Goal: Task Accomplishment & Management: Use online tool/utility

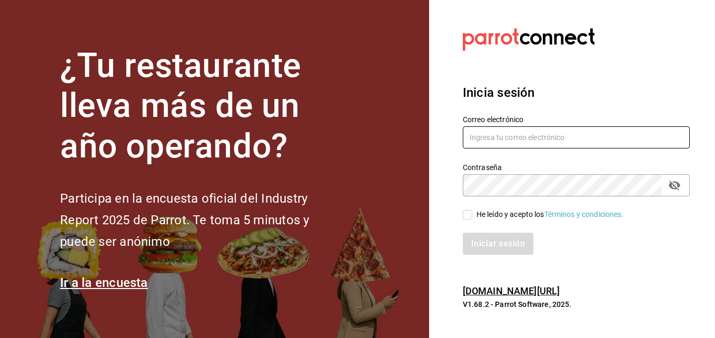
type input "erick.felipe@grupocosteno.com"
click at [468, 216] on input "He leído y acepto los Términos y condiciones." at bounding box center [467, 214] width 9 height 9
checkbox input "true"
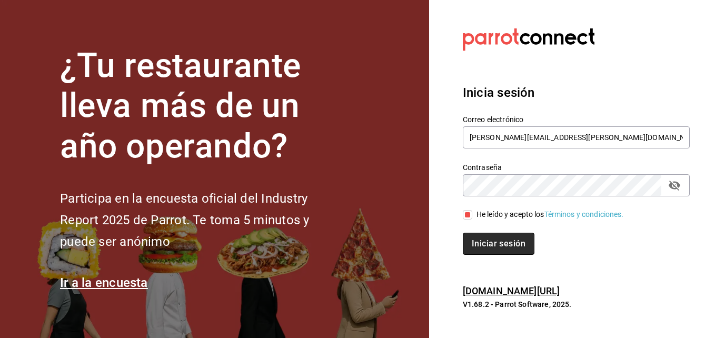
click at [487, 244] on button "Iniciar sesión" at bounding box center [499, 244] width 72 height 22
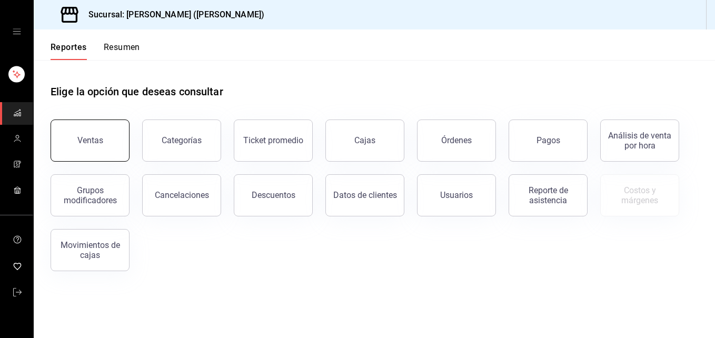
click at [102, 131] on button "Ventas" at bounding box center [90, 141] width 79 height 42
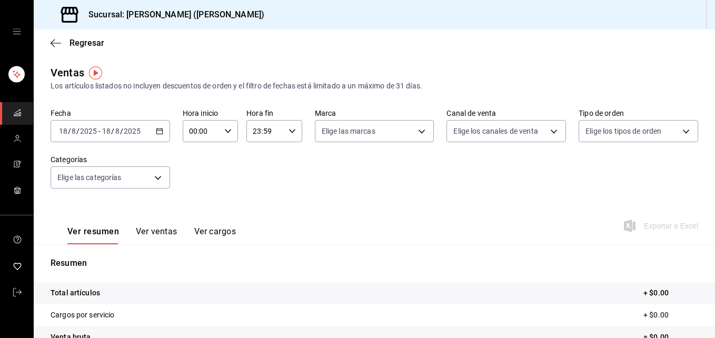
click at [160, 130] on icon "button" at bounding box center [159, 131] width 7 height 7
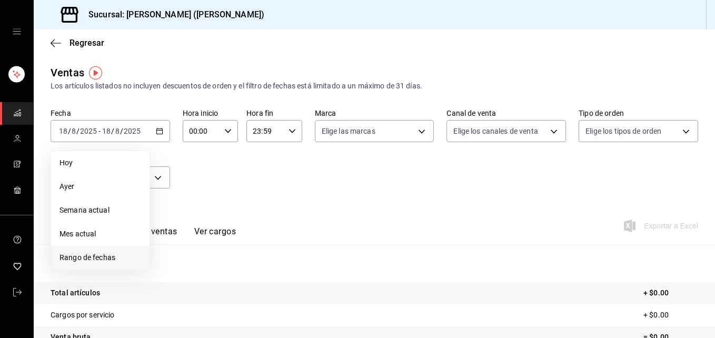
click at [85, 256] on span "Rango de fechas" at bounding box center [101, 257] width 82 height 11
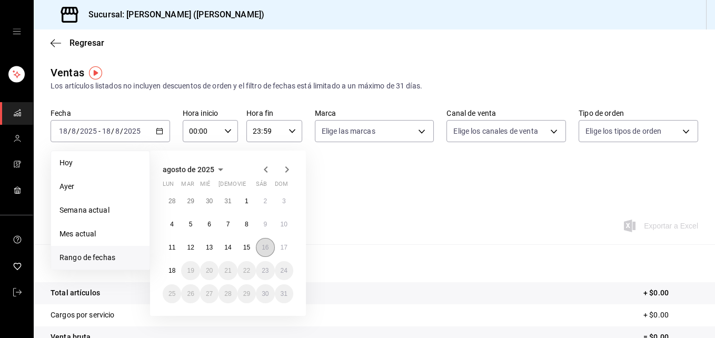
click at [269, 249] on abbr "16" at bounding box center [265, 247] width 7 height 7
click at [282, 252] on button "17" at bounding box center [284, 247] width 18 height 19
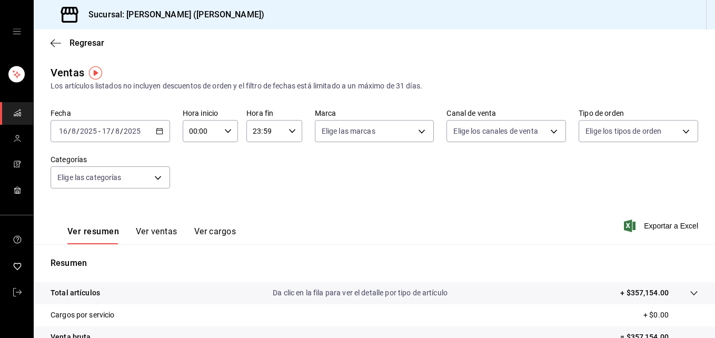
click at [226, 134] on icon "button" at bounding box center [227, 131] width 7 height 7
drag, startPoint x: 212, startPoint y: 198, endPoint x: 201, endPoint y: 195, distance: 11.5
click at [201, 195] on div "00 01 02 03 04 05 06 07 08 09 10 11 12 13 14 15 16 17 18 19 20 21 22 23 00 01 0…" at bounding box center [208, 187] width 55 height 84
drag, startPoint x: 201, startPoint y: 195, endPoint x: 200, endPoint y: 203, distance: 8.6
click at [200, 203] on div "00 01 02 03 04 05 06 07 08 09 10 11 12 13 14 15 16 17 18 19 20 21 22 23" at bounding box center [194, 187] width 27 height 84
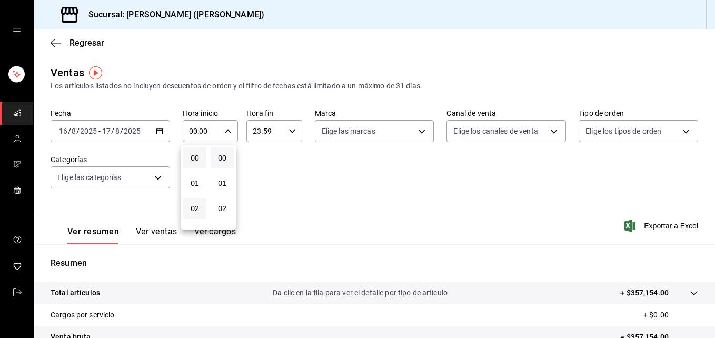
click at [200, 203] on button "02" at bounding box center [194, 208] width 23 height 21
type input "02:00"
click at [195, 199] on span "05" at bounding box center [195, 200] width 11 height 8
type input "05:00"
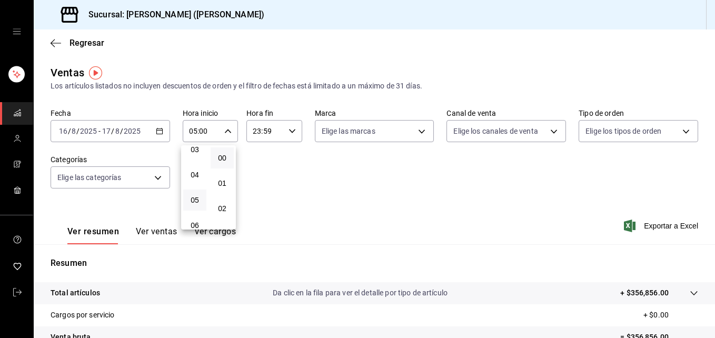
click at [222, 129] on div at bounding box center [357, 169] width 715 height 338
click at [153, 135] on div "[DATE] [DATE] - [DATE] [DATE]" at bounding box center [111, 131] width 120 height 22
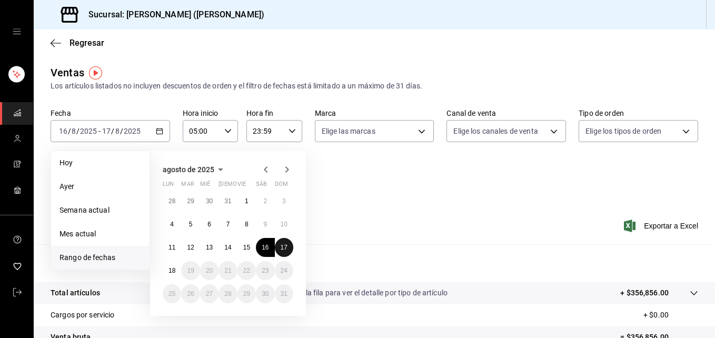
click at [282, 248] on abbr "17" at bounding box center [284, 247] width 7 height 7
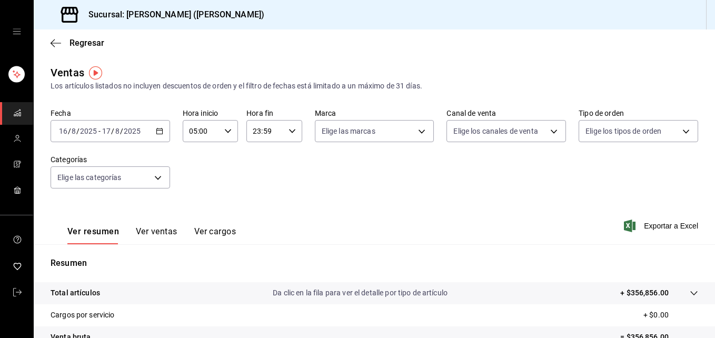
click at [401, 217] on div "Ver resumen Ver ventas Ver cargos Exportar a Excel" at bounding box center [375, 222] width 682 height 43
click at [158, 128] on icon "button" at bounding box center [159, 131] width 7 height 7
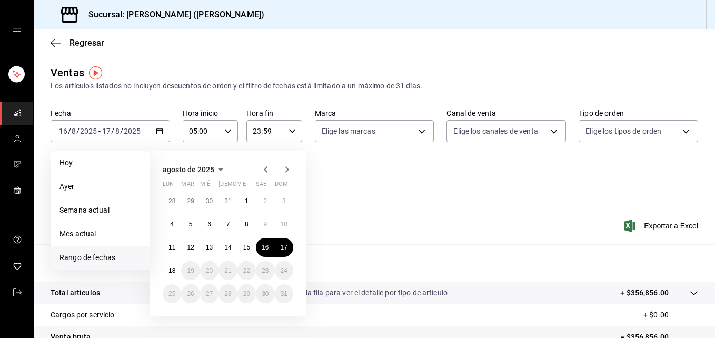
click at [105, 259] on span "Rango de fechas" at bounding box center [101, 257] width 82 height 11
click at [281, 250] on abbr "17" at bounding box center [284, 247] width 7 height 7
click at [80, 182] on span "Ayer" at bounding box center [101, 186] width 82 height 11
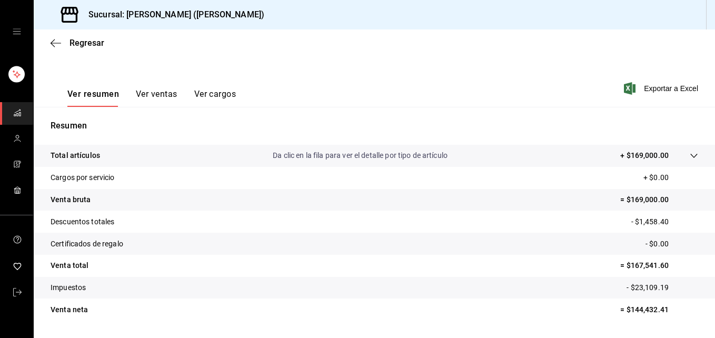
scroll to position [166, 0]
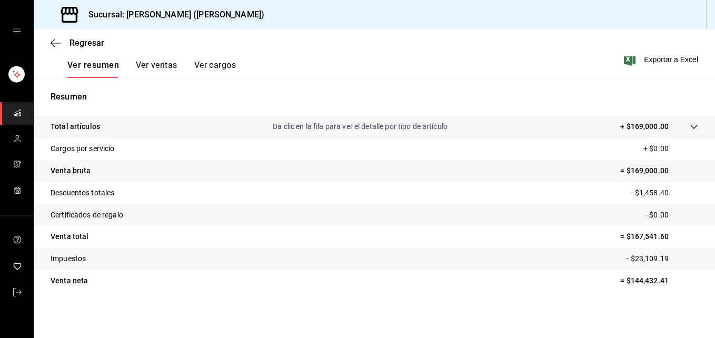
click at [150, 64] on button "Ver ventas" at bounding box center [157, 69] width 42 height 18
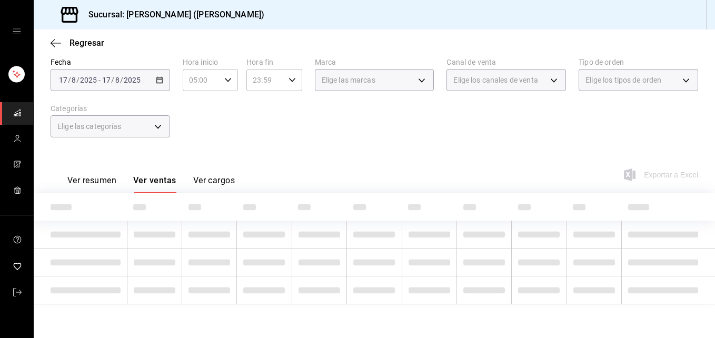
scroll to position [166, 0]
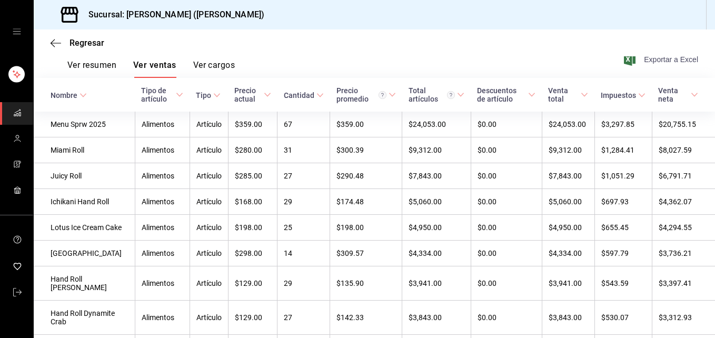
click at [650, 64] on span "Exportar a Excel" at bounding box center [662, 59] width 72 height 13
click at [96, 63] on button "Ver resumen" at bounding box center [91, 69] width 49 height 18
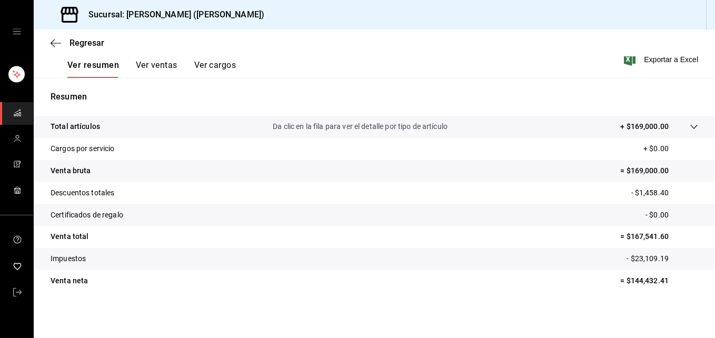
click at [164, 63] on button "Ver ventas" at bounding box center [157, 69] width 42 height 18
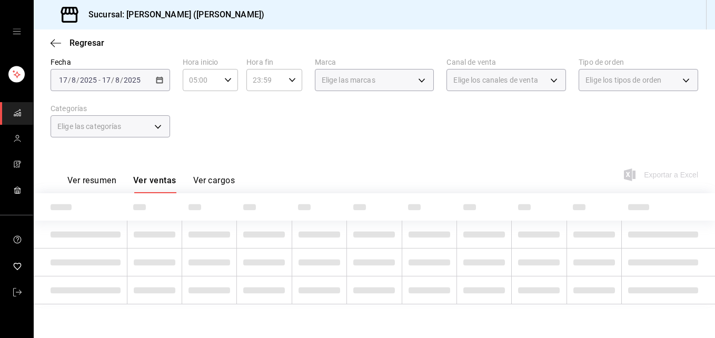
scroll to position [166, 0]
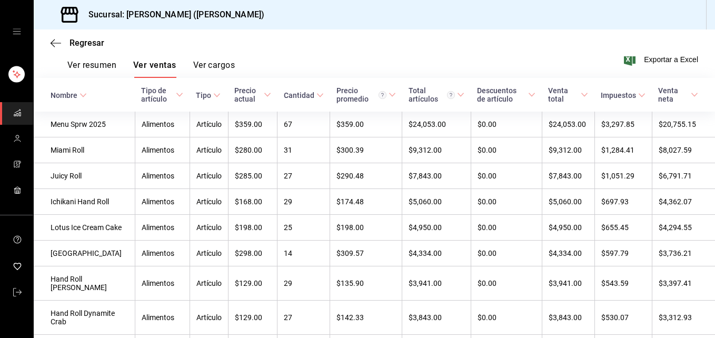
click at [207, 62] on button "Ver cargos" at bounding box center [214, 69] width 42 height 18
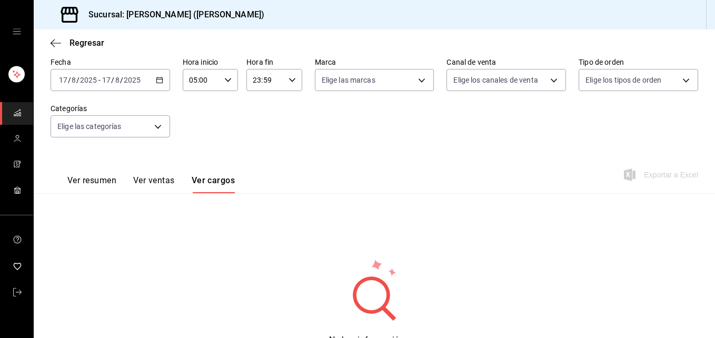
scroll to position [105, 0]
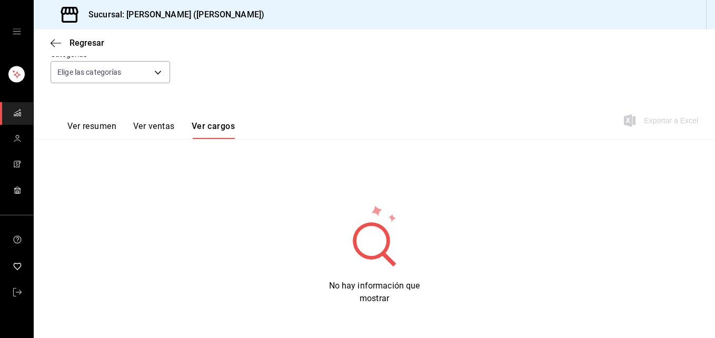
click at [93, 132] on button "Ver resumen" at bounding box center [91, 130] width 49 height 18
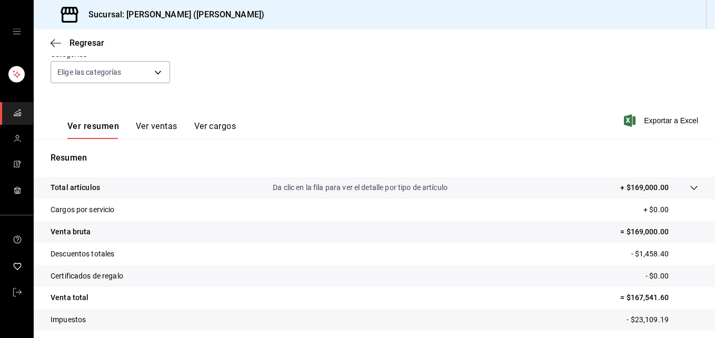
scroll to position [166, 0]
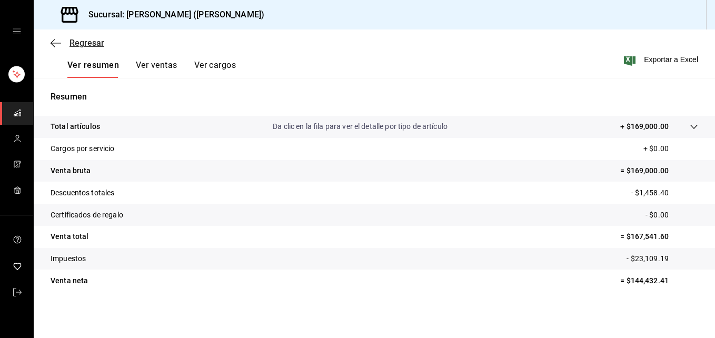
click at [78, 42] on span "Regresar" at bounding box center [87, 43] width 35 height 10
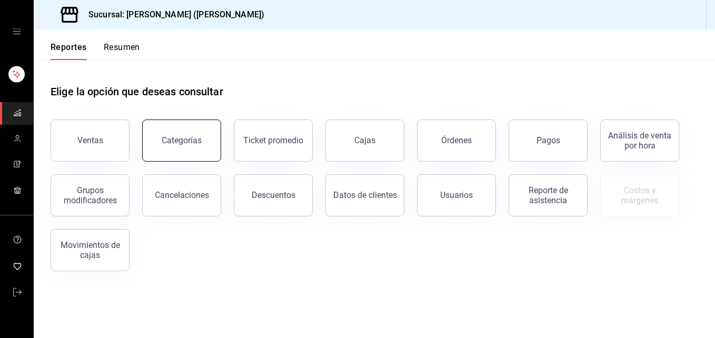
click at [205, 128] on button "Categorías" at bounding box center [181, 141] width 79 height 42
click at [273, 135] on button "Ticket promedio" at bounding box center [273, 141] width 79 height 42
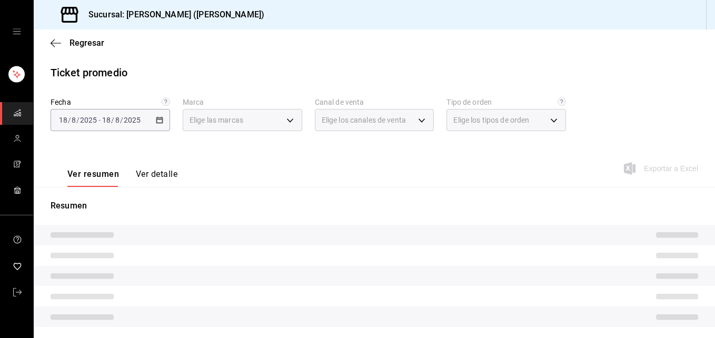
type input "3e284276-a834-4a39-bc59-2edda2d06158"
type input "PARROT,UBER_EATS,RAPPI,DIDI_FOOD,ONLINE"
type input "e22fa5c9-a89e-41b0-8860-3ae797de52dc,d5ed7011-f835-4d0c-a8fc-5f0f01446209,0cbc4…"
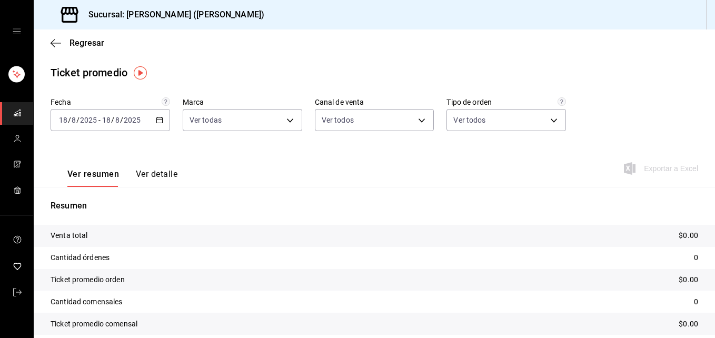
click at [163, 119] on div "[DATE] [DATE] - [DATE] [DATE]" at bounding box center [111, 120] width 120 height 22
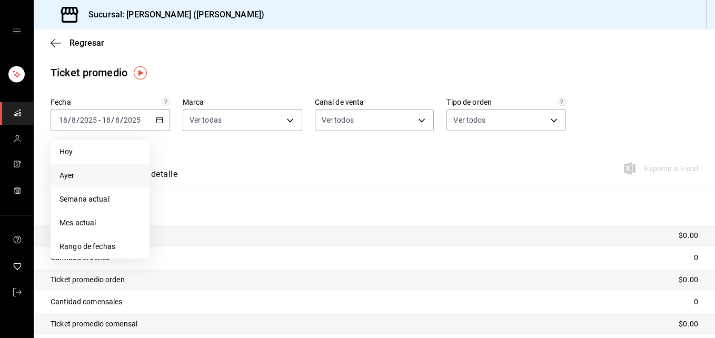
click at [80, 171] on span "Ayer" at bounding box center [101, 175] width 82 height 11
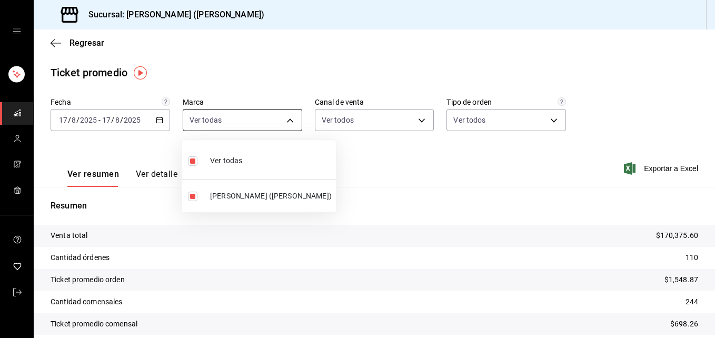
click at [287, 119] on body "Sucursal: Ichikani Sushi ([PERSON_NAME]) Regresar Ticket promedio Fecha [DATE] …" at bounding box center [357, 169] width 715 height 338
click at [253, 32] on div at bounding box center [357, 169] width 715 height 338
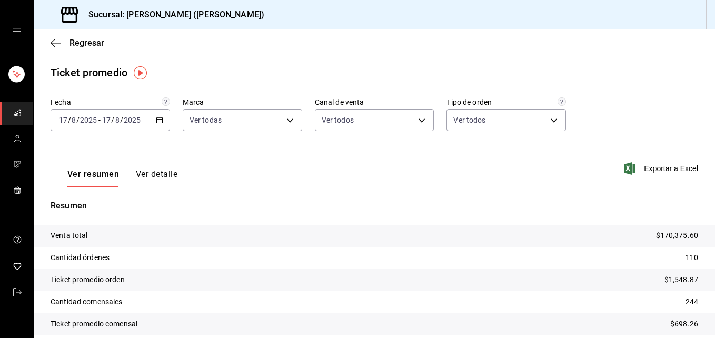
click at [163, 123] on div "[DATE] [DATE] - [DATE] [DATE]" at bounding box center [111, 120] width 120 height 22
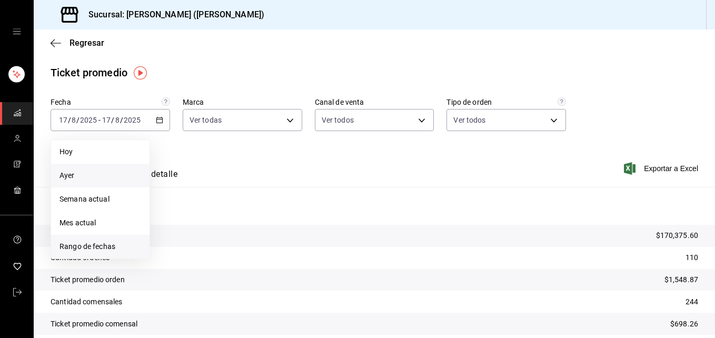
click at [80, 244] on span "Rango de fechas" at bounding box center [101, 246] width 82 height 11
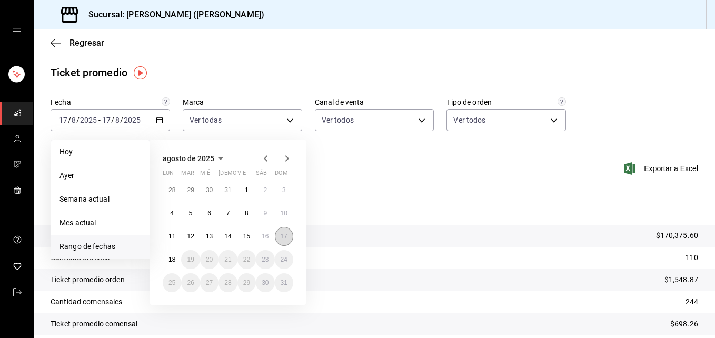
click at [285, 238] on abbr "17" at bounding box center [284, 236] width 7 height 7
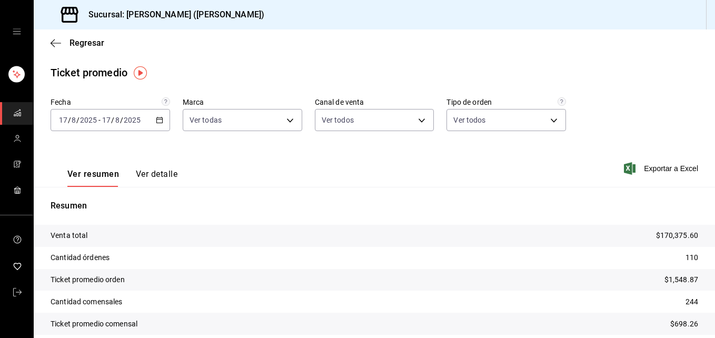
click at [399, 216] on div "Resumen Venta total $170,375.60 Cantidad órdenes 110 Ticket promedio orden $1,5…" at bounding box center [375, 274] width 682 height 148
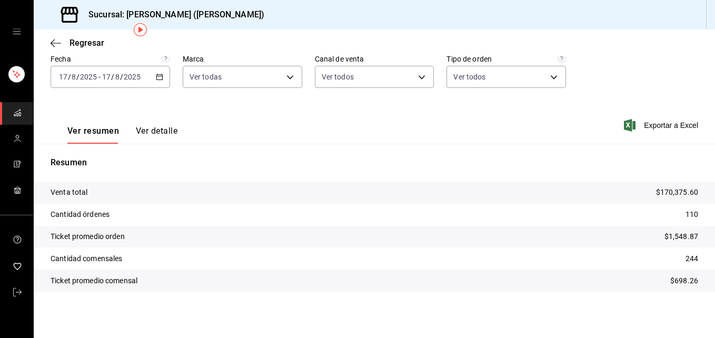
click at [171, 140] on button "Ver detalle" at bounding box center [157, 135] width 42 height 18
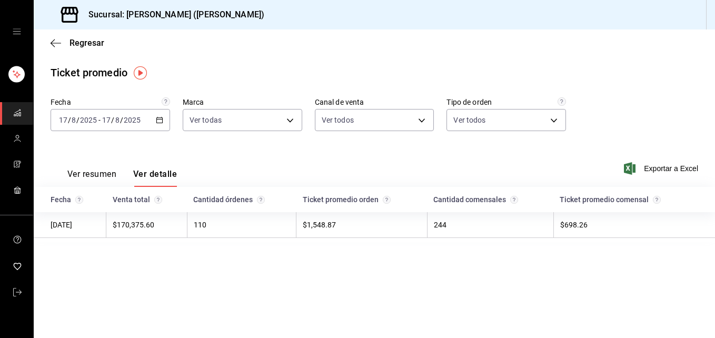
click at [86, 172] on button "Ver resumen" at bounding box center [91, 178] width 49 height 18
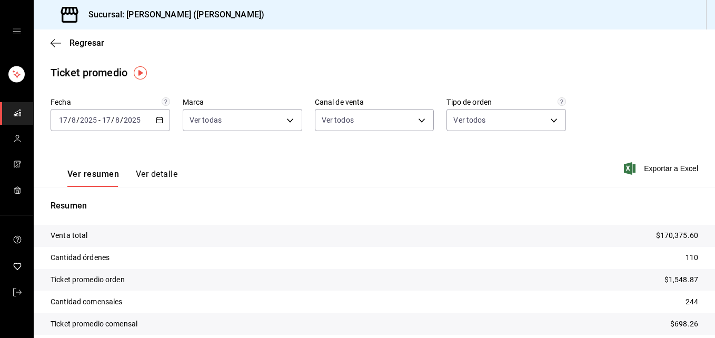
click at [50, 45] on div "Regresar" at bounding box center [375, 43] width 682 height 27
click at [71, 43] on span "Regresar" at bounding box center [87, 43] width 35 height 10
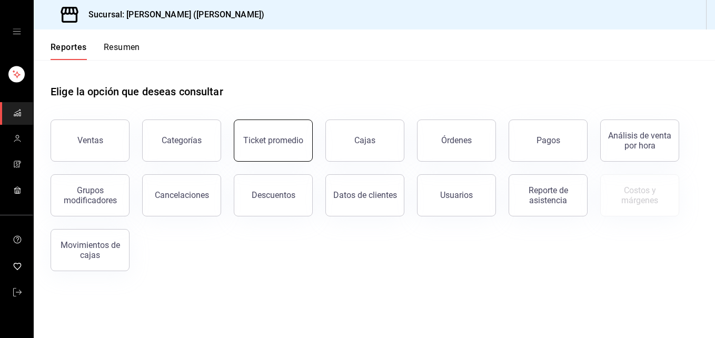
click at [290, 140] on div "Ticket promedio" at bounding box center [273, 140] width 60 height 10
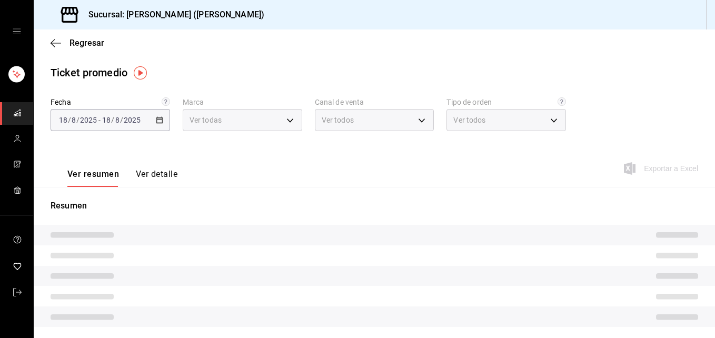
type input "3e284276-a834-4a39-bc59-2edda2d06158"
type input "PARROT,UBER_EATS,RAPPI,DIDI_FOOD,ONLINE"
type input "e22fa5c9-a89e-41b0-8860-3ae797de52dc,d5ed7011-f835-4d0c-a8fc-5f0f01446209,0cbc4…"
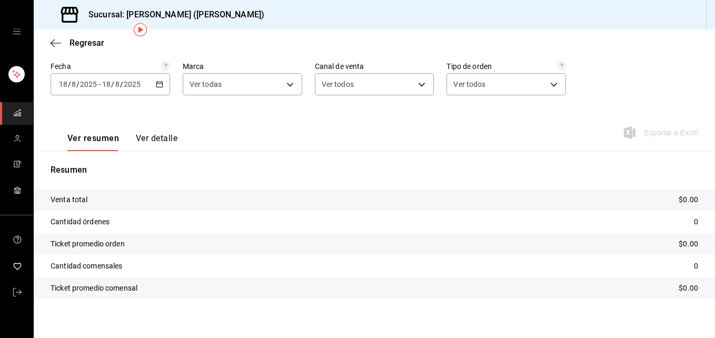
scroll to position [43, 0]
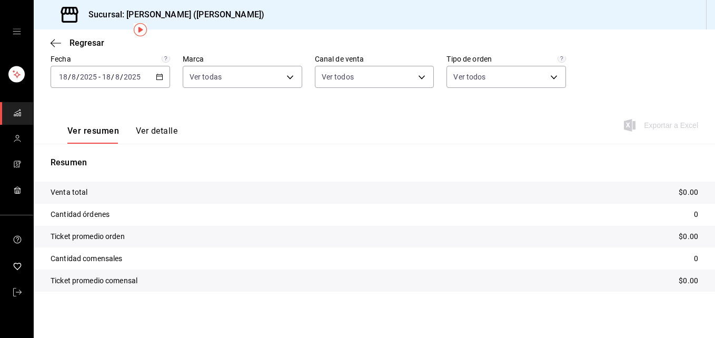
click at [165, 79] on div "[DATE] [DATE] - [DATE] [DATE]" at bounding box center [111, 77] width 120 height 22
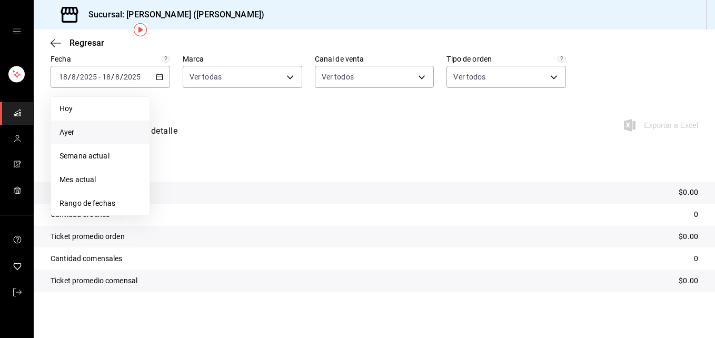
click at [105, 131] on span "Ayer" at bounding box center [101, 132] width 82 height 11
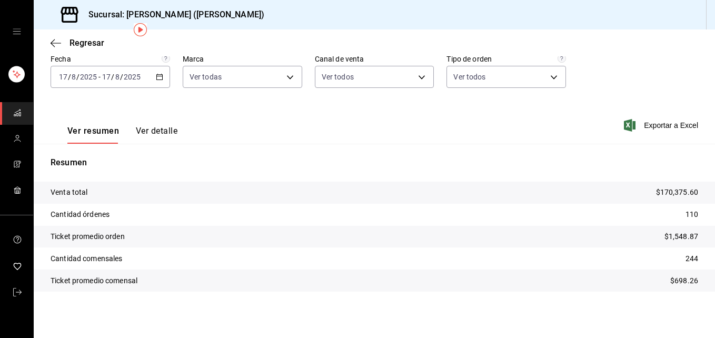
click at [423, 183] on tr "Venta total $170,375.60" at bounding box center [375, 193] width 682 height 22
click at [59, 45] on icon "button" at bounding box center [56, 42] width 11 height 9
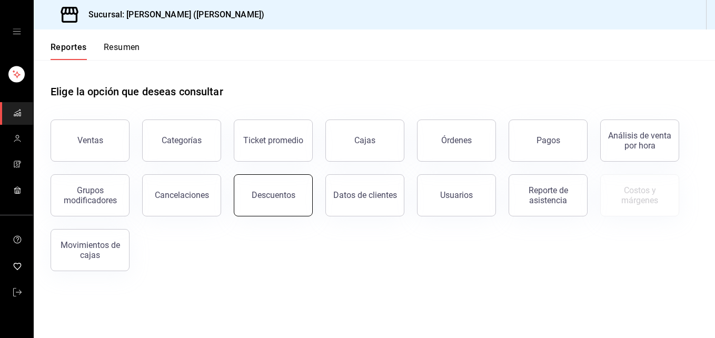
click at [247, 183] on button "Descuentos" at bounding box center [273, 195] width 79 height 42
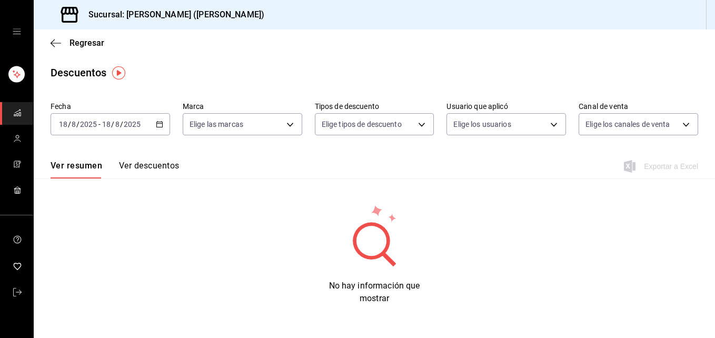
click at [159, 128] on \(Stroke\) "button" at bounding box center [159, 125] width 6 height 6
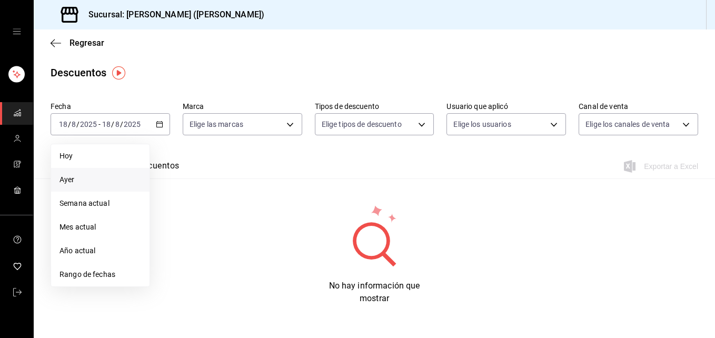
click at [67, 177] on span "Ayer" at bounding box center [101, 179] width 82 height 11
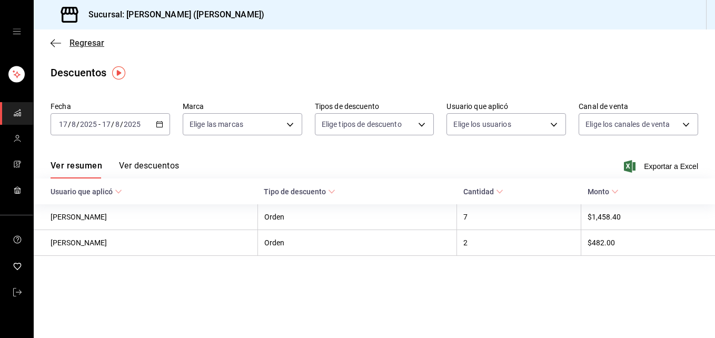
click at [55, 47] on icon "button" at bounding box center [56, 42] width 11 height 9
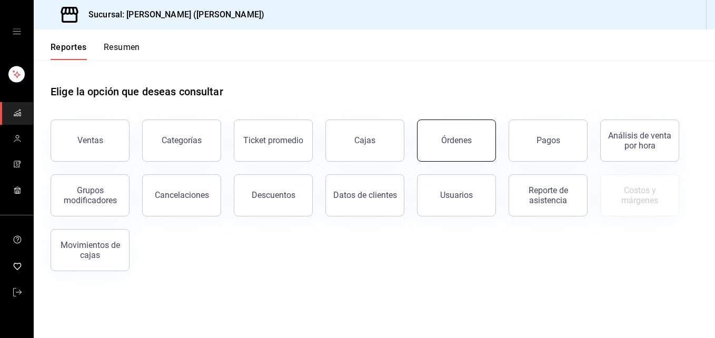
click at [448, 132] on button "Órdenes" at bounding box center [456, 141] width 79 height 42
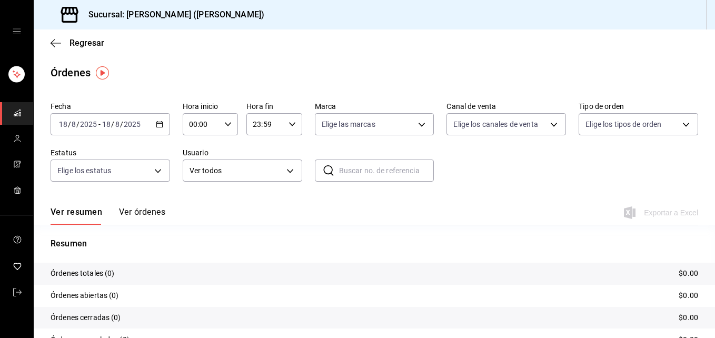
click at [164, 126] on div "[DATE] [DATE] - [DATE] [DATE]" at bounding box center [111, 124] width 120 height 22
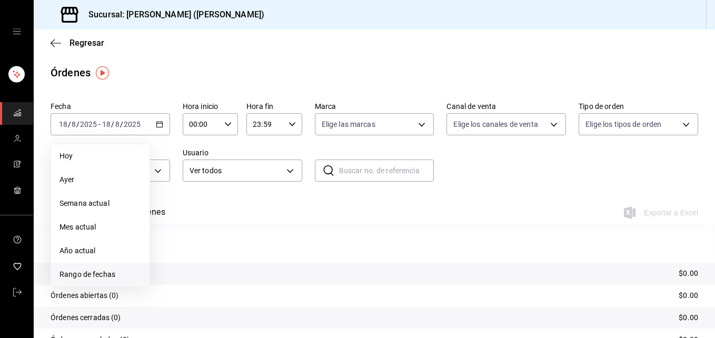
click at [101, 274] on span "Rango de fechas" at bounding box center [101, 274] width 82 height 11
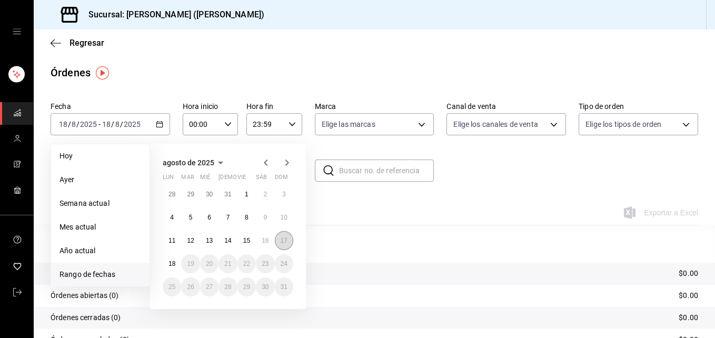
click at [286, 242] on abbr "17" at bounding box center [284, 240] width 7 height 7
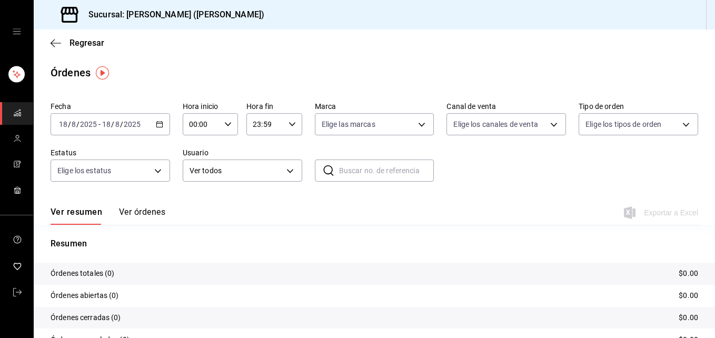
click at [161, 122] on \(Stroke\) "button" at bounding box center [161, 121] width 1 height 1
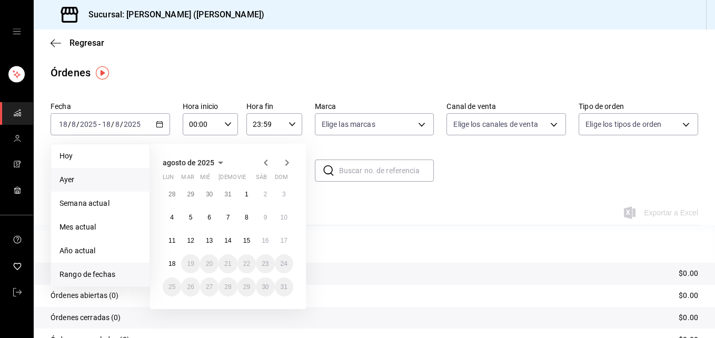
click at [96, 179] on span "Ayer" at bounding box center [101, 179] width 82 height 11
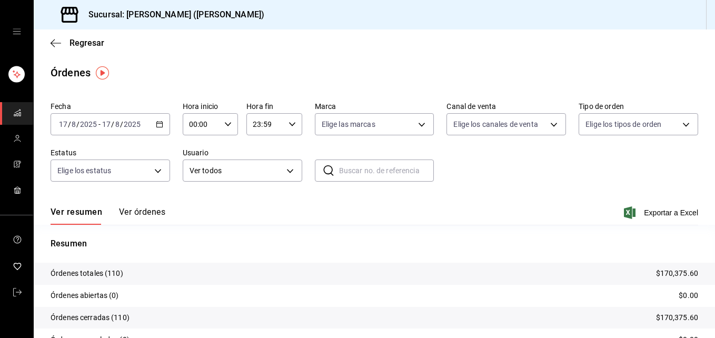
click at [222, 128] on div "00:00 Hora inicio" at bounding box center [210, 124] width 55 height 22
click at [201, 203] on button "02" at bounding box center [194, 201] width 23 height 21
type input "02:00"
click at [200, 197] on button "05" at bounding box center [194, 193] width 23 height 21
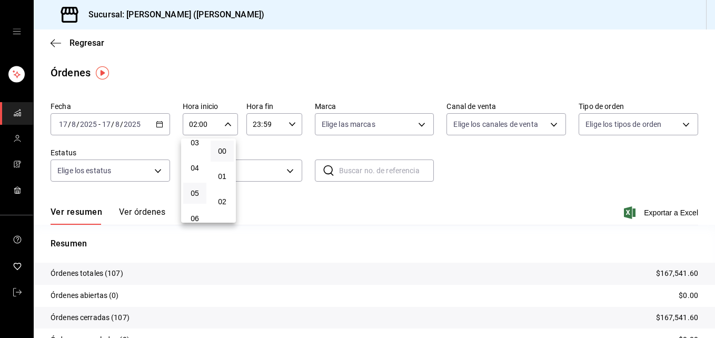
type input "05:00"
click at [501, 198] on div at bounding box center [357, 169] width 715 height 338
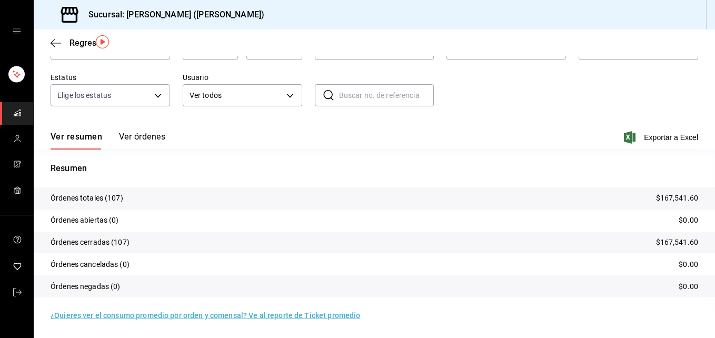
scroll to position [12, 0]
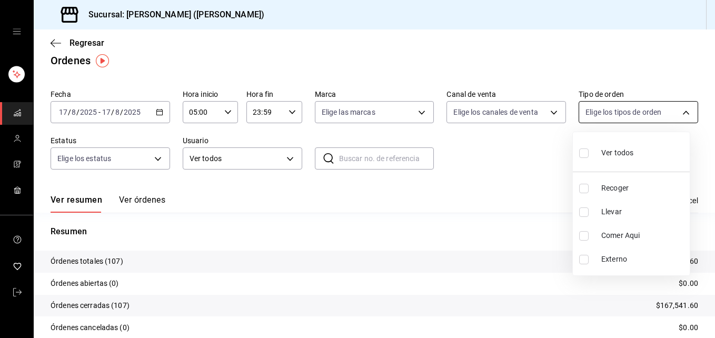
click at [678, 105] on body "Sucursal: [PERSON_NAME] ([PERSON_NAME]) Regresar Órdenes Fecha [DATE] [DATE] - …" at bounding box center [357, 169] width 715 height 338
click at [584, 213] on input "checkbox" at bounding box center [584, 212] width 9 height 9
checkbox input "true"
type input "d5ed7011-f835-4d0c-a8fc-5f0f01446209"
click at [501, 156] on div at bounding box center [357, 169] width 715 height 338
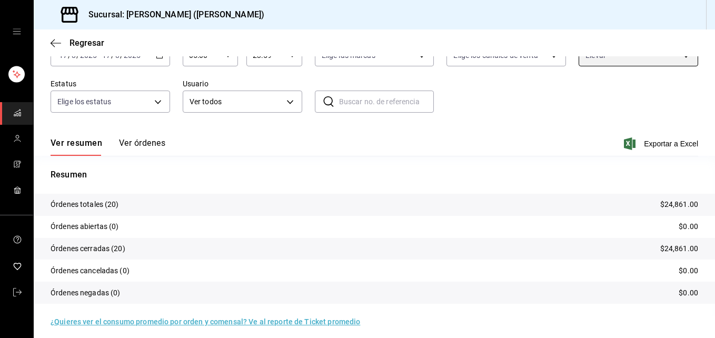
scroll to position [75, 0]
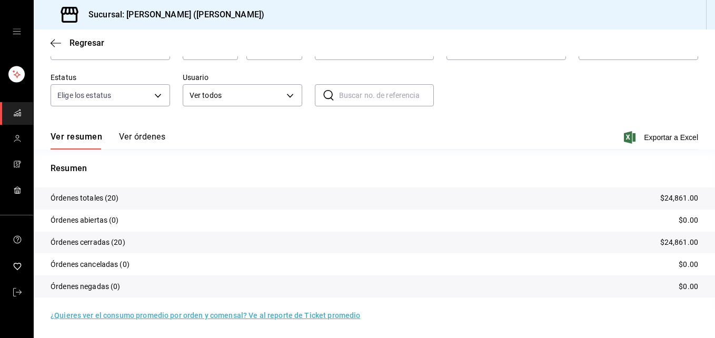
click at [436, 132] on div "Ver resumen Ver órdenes Exportar a Excel" at bounding box center [375, 134] width 648 height 31
click at [55, 43] on icon "button" at bounding box center [56, 43] width 11 height 1
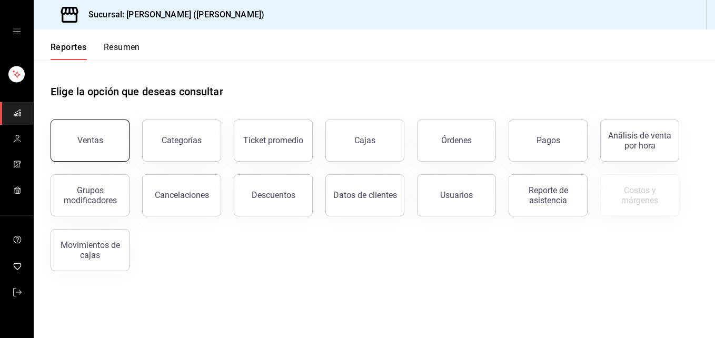
click at [115, 136] on button "Ventas" at bounding box center [90, 141] width 79 height 42
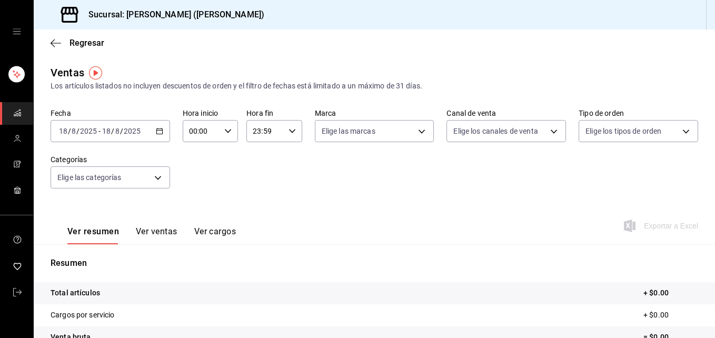
click at [159, 132] on icon "button" at bounding box center [159, 131] width 7 height 7
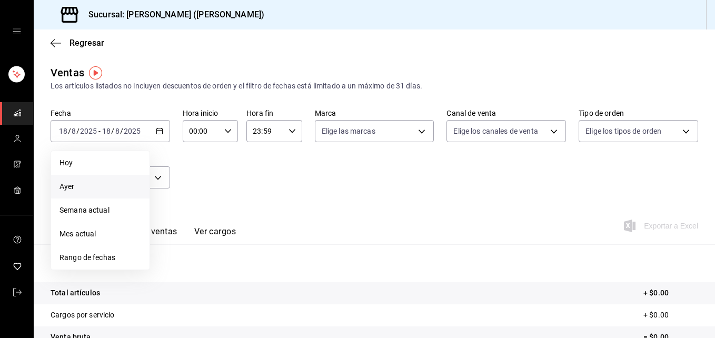
click at [80, 188] on span "Ayer" at bounding box center [101, 186] width 82 height 11
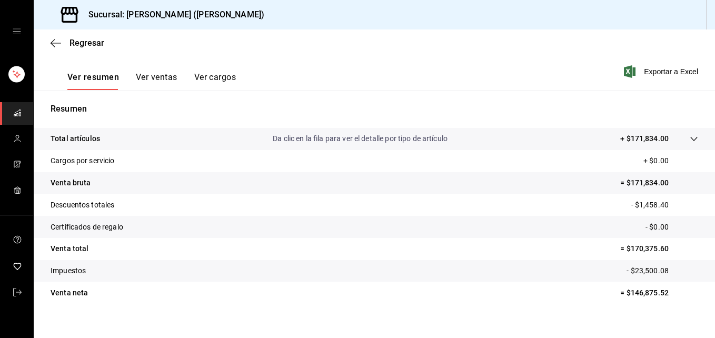
scroll to position [166, 0]
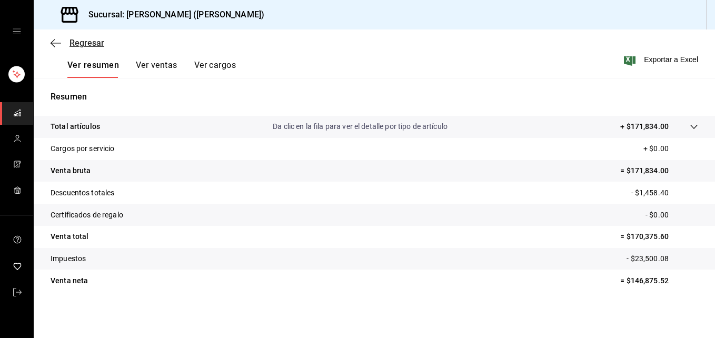
click at [56, 44] on icon "button" at bounding box center [56, 42] width 11 height 9
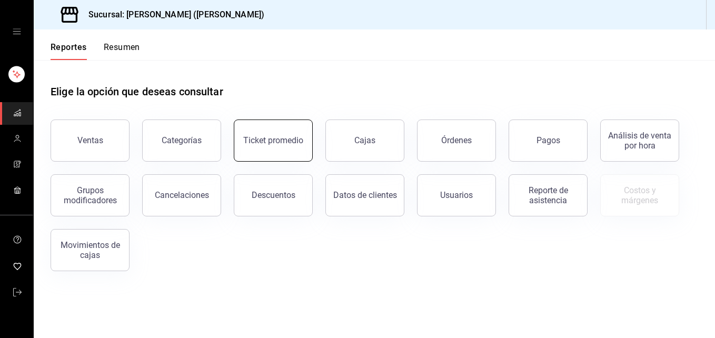
click at [246, 138] on div "Ticket promedio" at bounding box center [273, 140] width 60 height 10
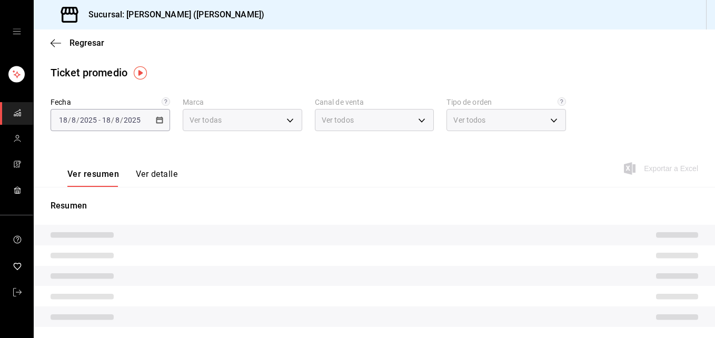
type input "3e284276-a834-4a39-bc59-2edda2d06158"
type input "PARROT,UBER_EATS,RAPPI,DIDI_FOOD,ONLINE"
type input "e22fa5c9-a89e-41b0-8860-3ae797de52dc,d5ed7011-f835-4d0c-a8fc-5f0f01446209,0cbc4…"
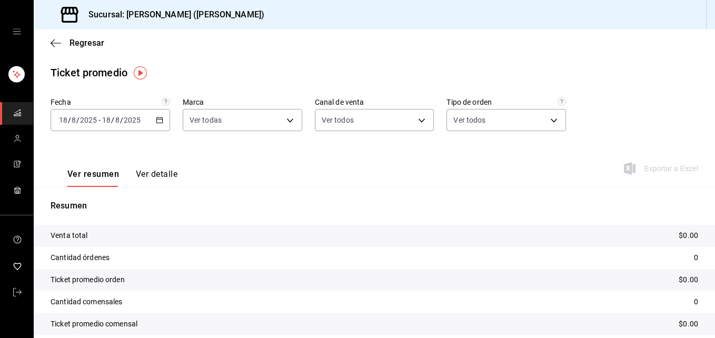
click at [156, 125] on div "[DATE] [DATE] - [DATE] [DATE]" at bounding box center [111, 120] width 120 height 22
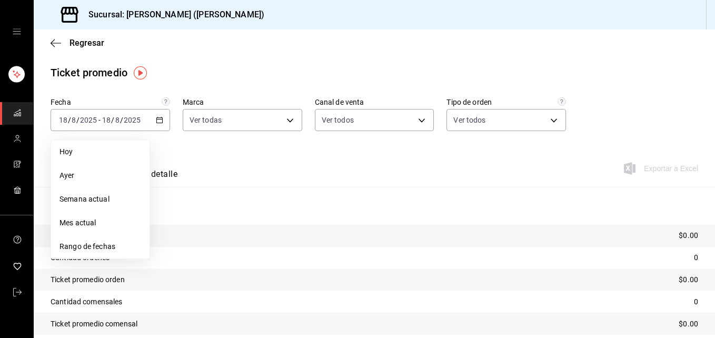
click at [79, 177] on span "Ayer" at bounding box center [101, 175] width 82 height 11
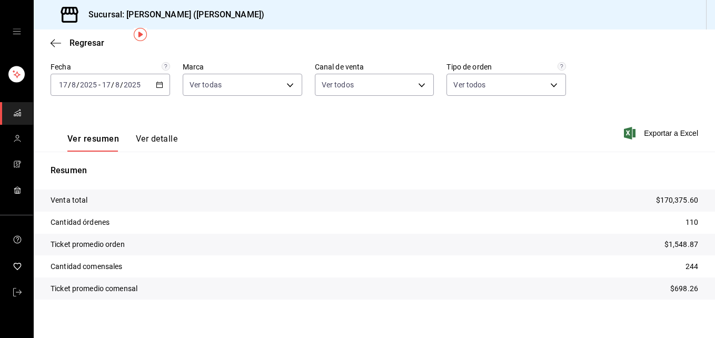
scroll to position [43, 0]
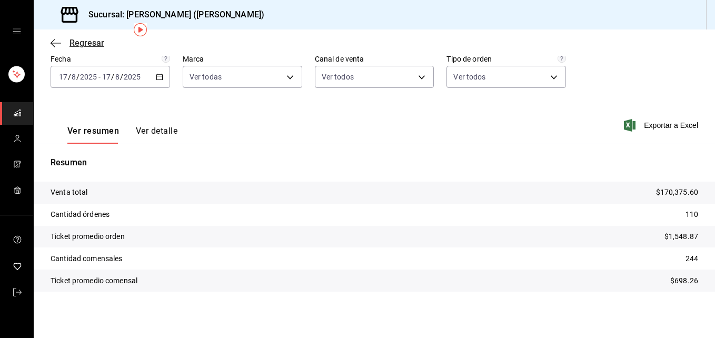
click at [62, 41] on span "Regresar" at bounding box center [78, 43] width 54 height 10
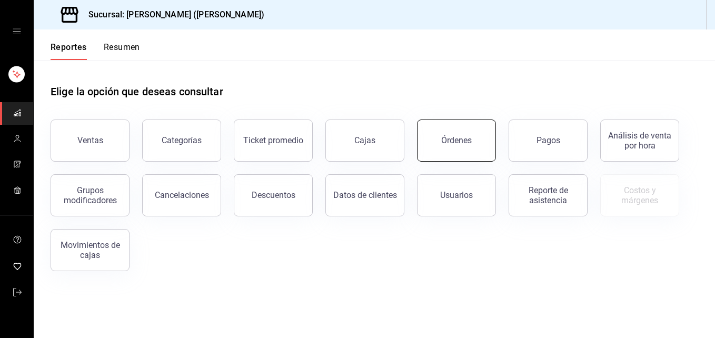
click at [481, 149] on button "Órdenes" at bounding box center [456, 141] width 79 height 42
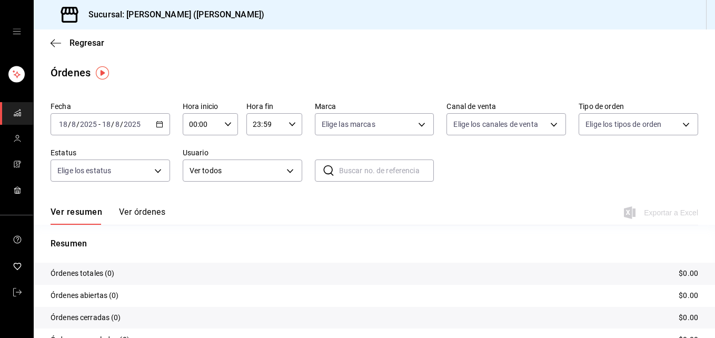
click at [151, 130] on div "[DATE] [DATE] - [DATE] [DATE]" at bounding box center [111, 124] width 120 height 22
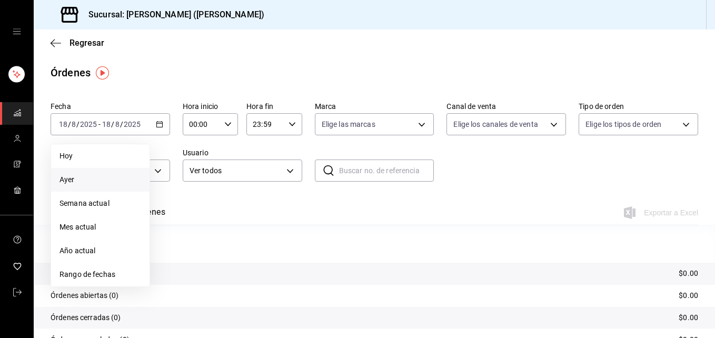
click at [74, 181] on span "Ayer" at bounding box center [101, 179] width 82 height 11
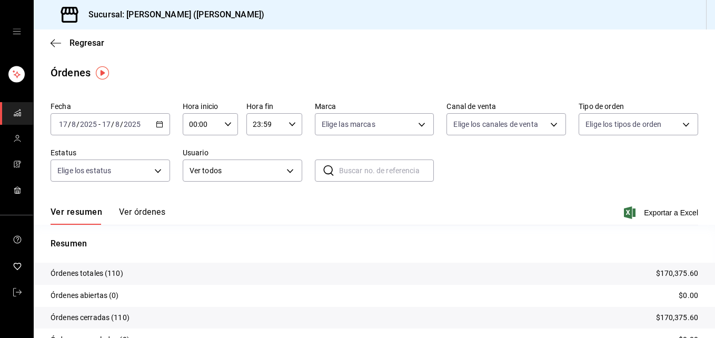
click at [230, 130] on div "00:00 Hora inicio" at bounding box center [210, 124] width 55 height 22
click at [200, 205] on span "02" at bounding box center [195, 202] width 11 height 8
type input "02:00"
click at [197, 195] on span "05" at bounding box center [195, 193] width 11 height 8
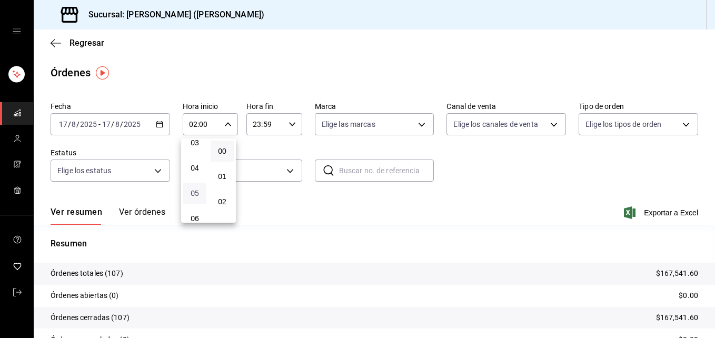
type input "05:00"
click at [680, 120] on div at bounding box center [357, 169] width 715 height 338
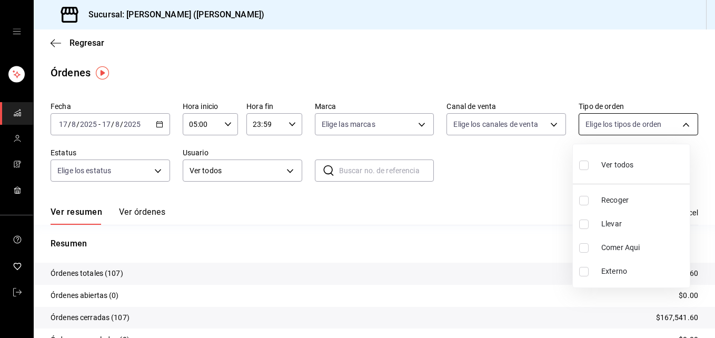
click at [681, 122] on body "Sucursal: [PERSON_NAME] ([PERSON_NAME]) Regresar Órdenes Fecha [DATE] [DATE] - …" at bounding box center [357, 169] width 715 height 338
click at [583, 228] on input "checkbox" at bounding box center [584, 224] width 9 height 9
checkbox input "true"
type input "d5ed7011-f835-4d0c-a8fc-5f0f01446209"
drag, startPoint x: 710, startPoint y: 155, endPoint x: 701, endPoint y: 230, distance: 75.4
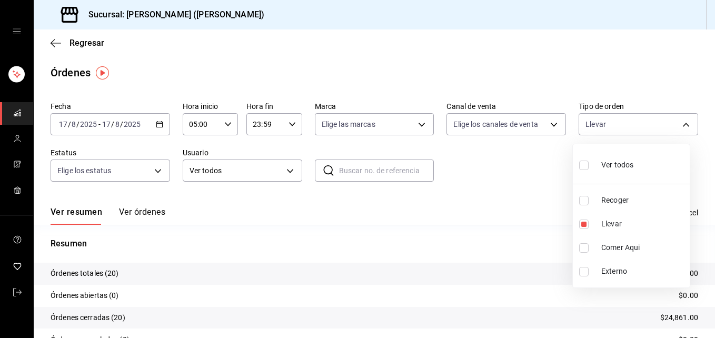
click at [701, 230] on div at bounding box center [357, 169] width 715 height 338
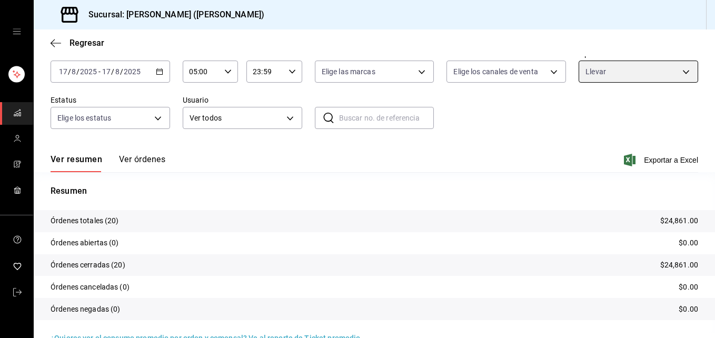
scroll to position [75, 0]
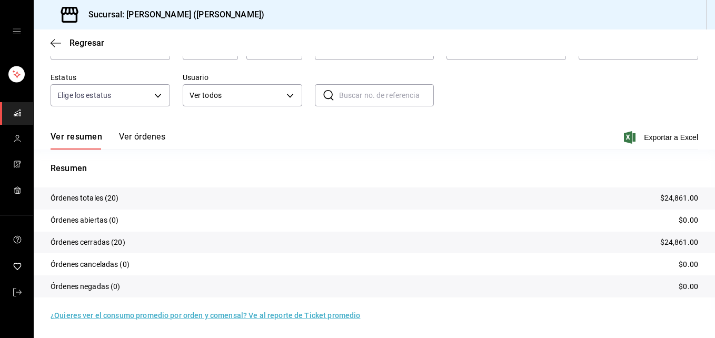
click at [507, 89] on div "Fecha [DATE] [DATE] - [DATE] [DATE] Hora inicio 05:00 Hora inicio Hora fin 23:5…" at bounding box center [375, 70] width 648 height 97
click at [68, 44] on span "Regresar" at bounding box center [78, 43] width 54 height 10
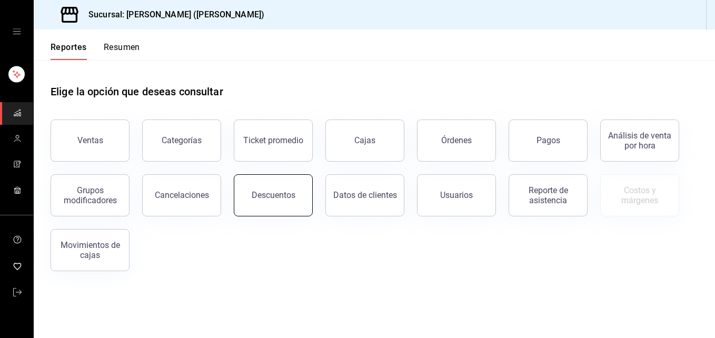
click at [276, 198] on div "Descuentos" at bounding box center [274, 195] width 44 height 10
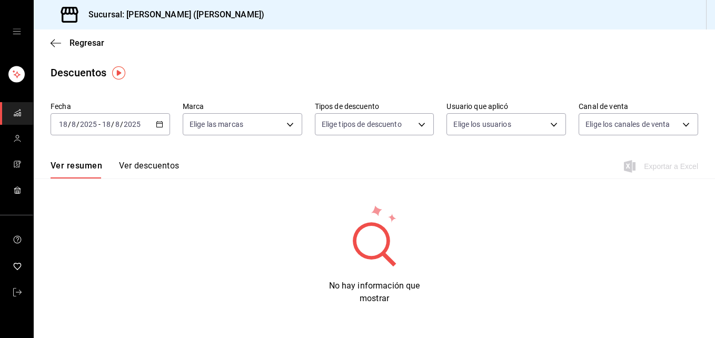
click at [159, 126] on icon "button" at bounding box center [159, 124] width 7 height 7
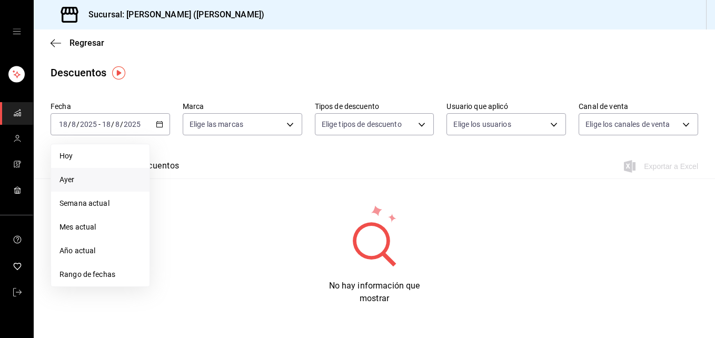
click at [78, 184] on span "Ayer" at bounding box center [101, 179] width 82 height 11
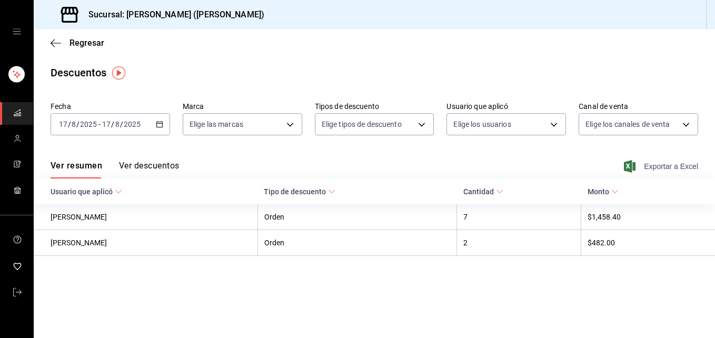
click at [663, 171] on span "Exportar a Excel" at bounding box center [662, 166] width 72 height 13
